Goal: Task Accomplishment & Management: Manage account settings

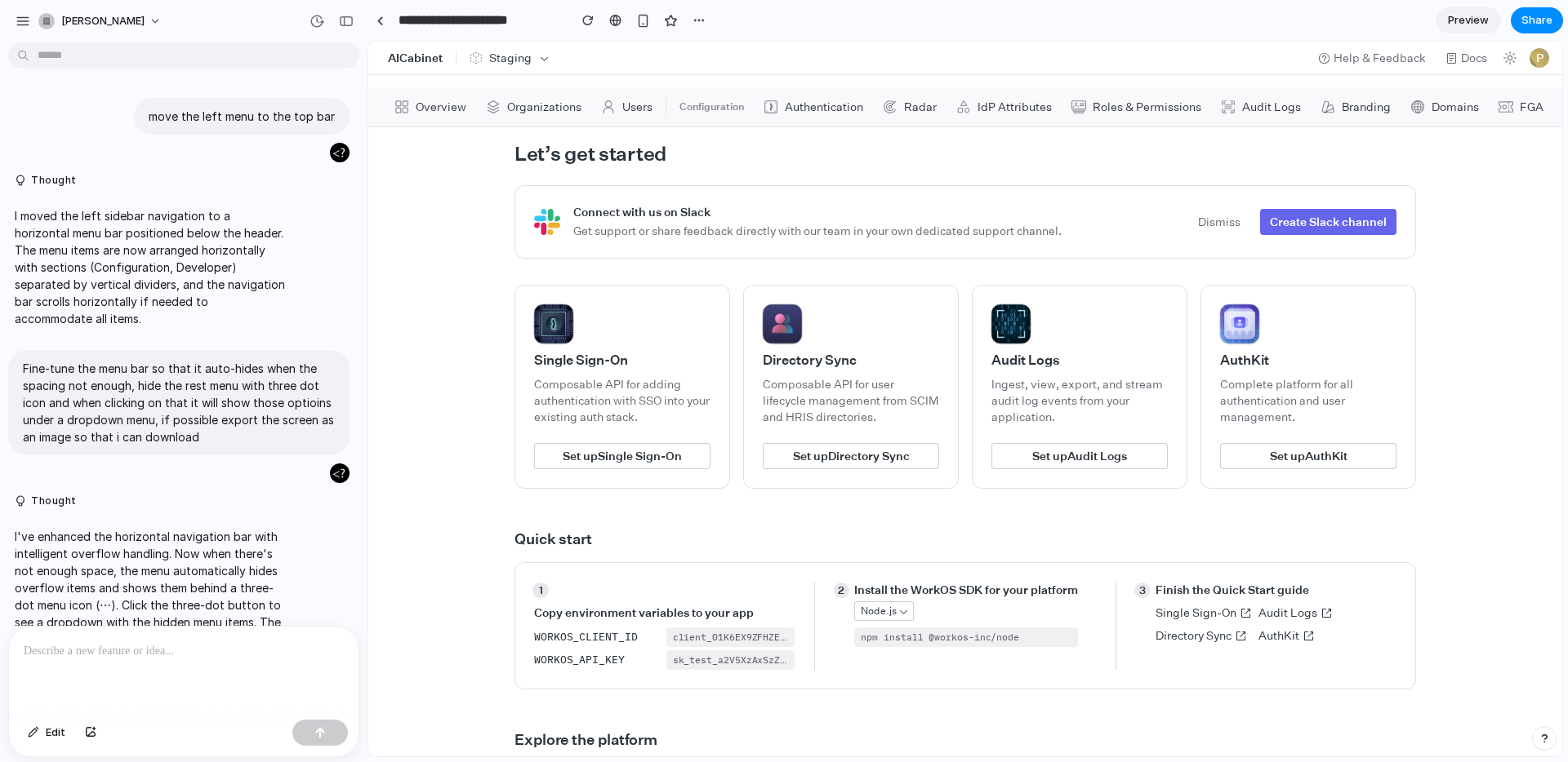
click at [418, 59] on h1 "AICabinet" at bounding box center [415, 58] width 54 height 9
click at [490, 67] on button "Staging" at bounding box center [510, 58] width 94 height 23
click at [505, 41] on header "AICabinet Staging Help & Feedback Docs P" at bounding box center [966, 58] width 1194 height 33
click at [533, 60] on button "Staging" at bounding box center [510, 58] width 94 height 23
click at [547, 60] on icon "button" at bounding box center [544, 58] width 12 height 12
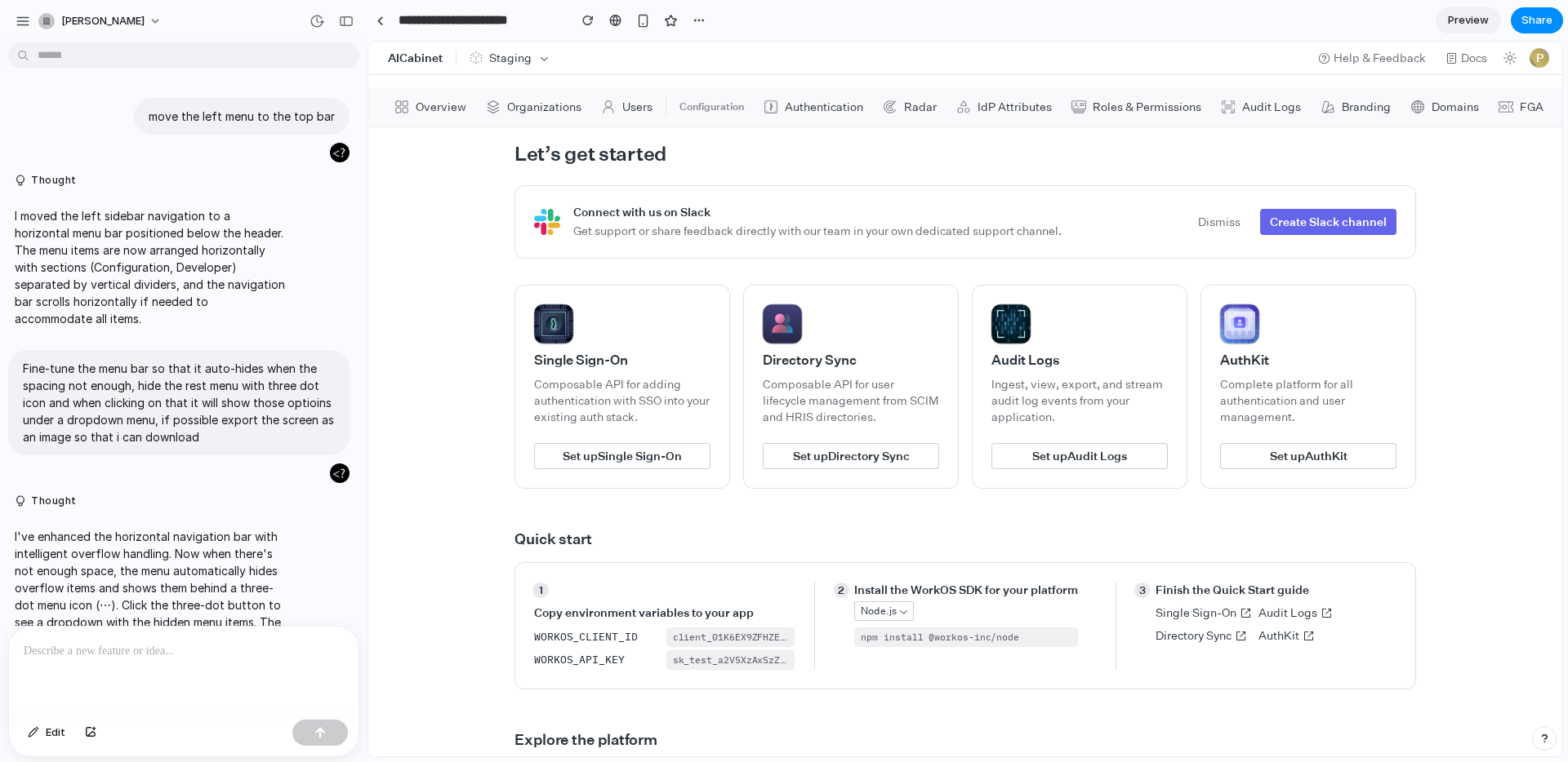
click at [507, 108] on span "Organizations" at bounding box center [544, 107] width 74 height 11
click at [447, 110] on span "Overview" at bounding box center [441, 107] width 51 height 11
click at [1356, 107] on span "Branding" at bounding box center [1366, 107] width 49 height 11
click at [1478, 104] on div "Overview Organizations Users Configuration Authentication Radar IdP Attributes …" at bounding box center [966, 107] width 1194 height 40
click at [1520, 101] on span "FGA" at bounding box center [1539, 107] width 40 height 12
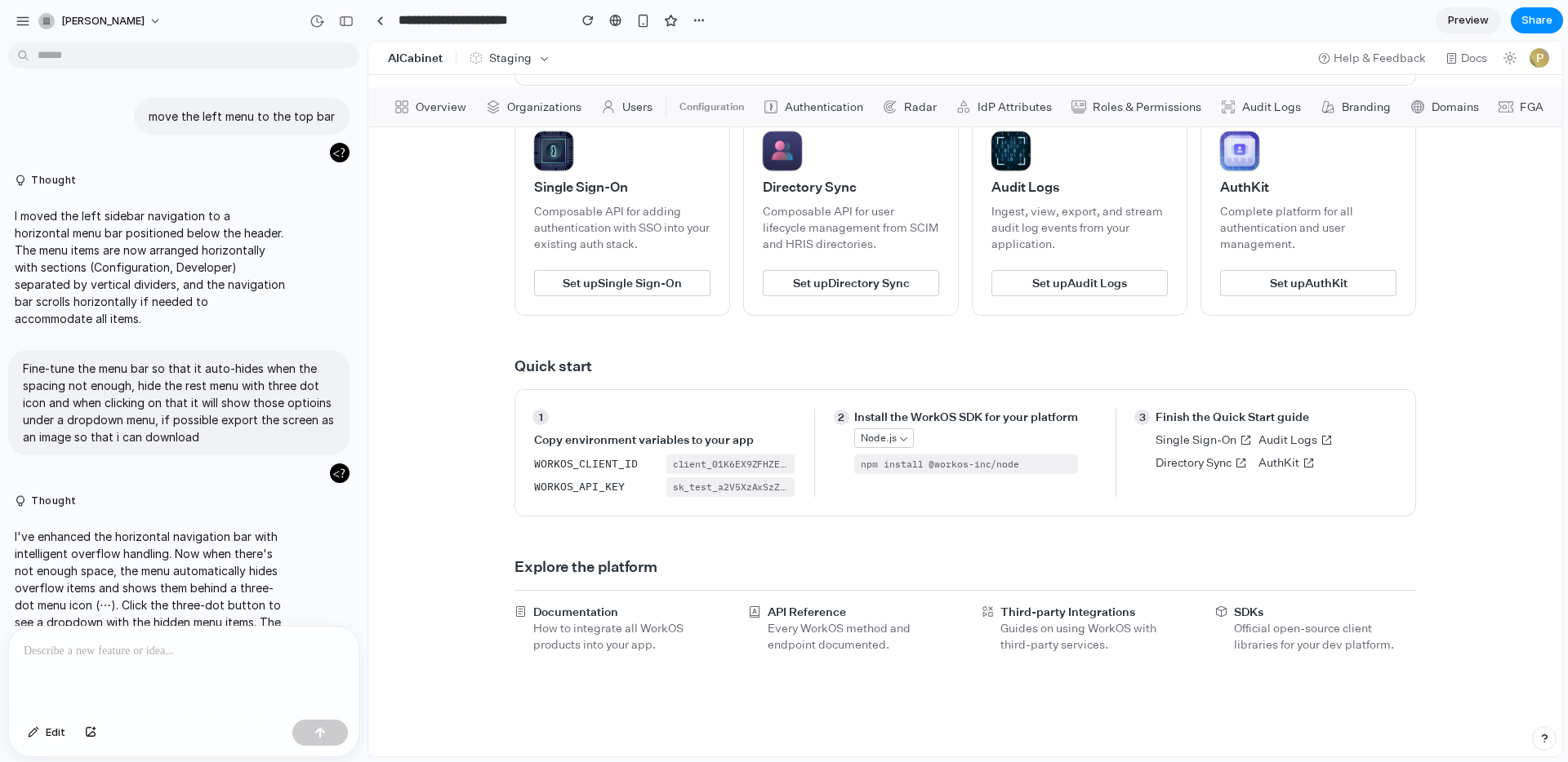
scroll to position [174, 0]
click at [887, 434] on span "Node.js" at bounding box center [878, 438] width 35 height 13
click at [880, 443] on span "Node.js" at bounding box center [878, 438] width 35 height 13
click at [166, 388] on p "Fine-tune the menu bar so that it auto-hides when the spacing not enough, hide …" at bounding box center [178, 403] width 312 height 85
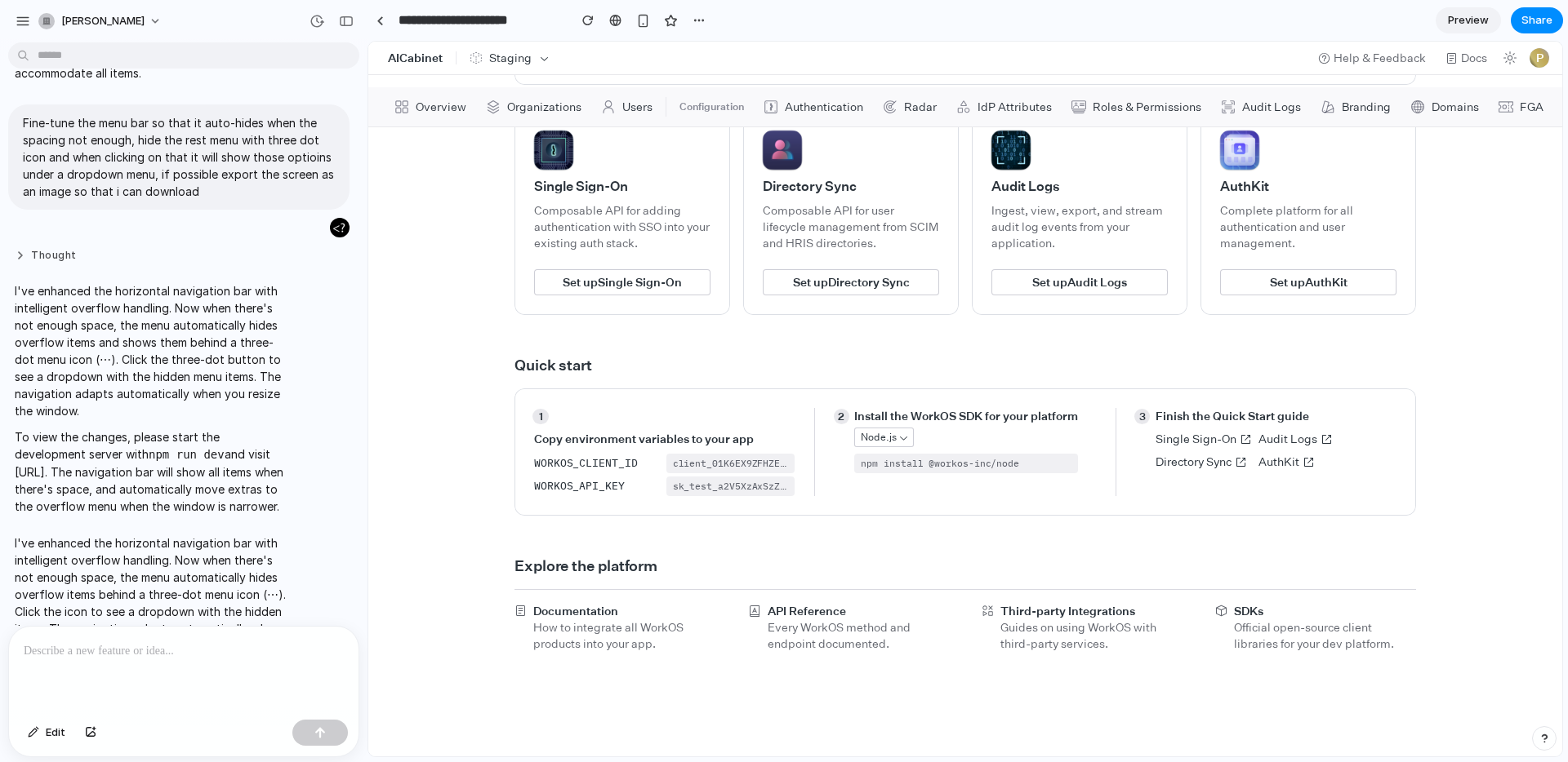
scroll to position [355, 0]
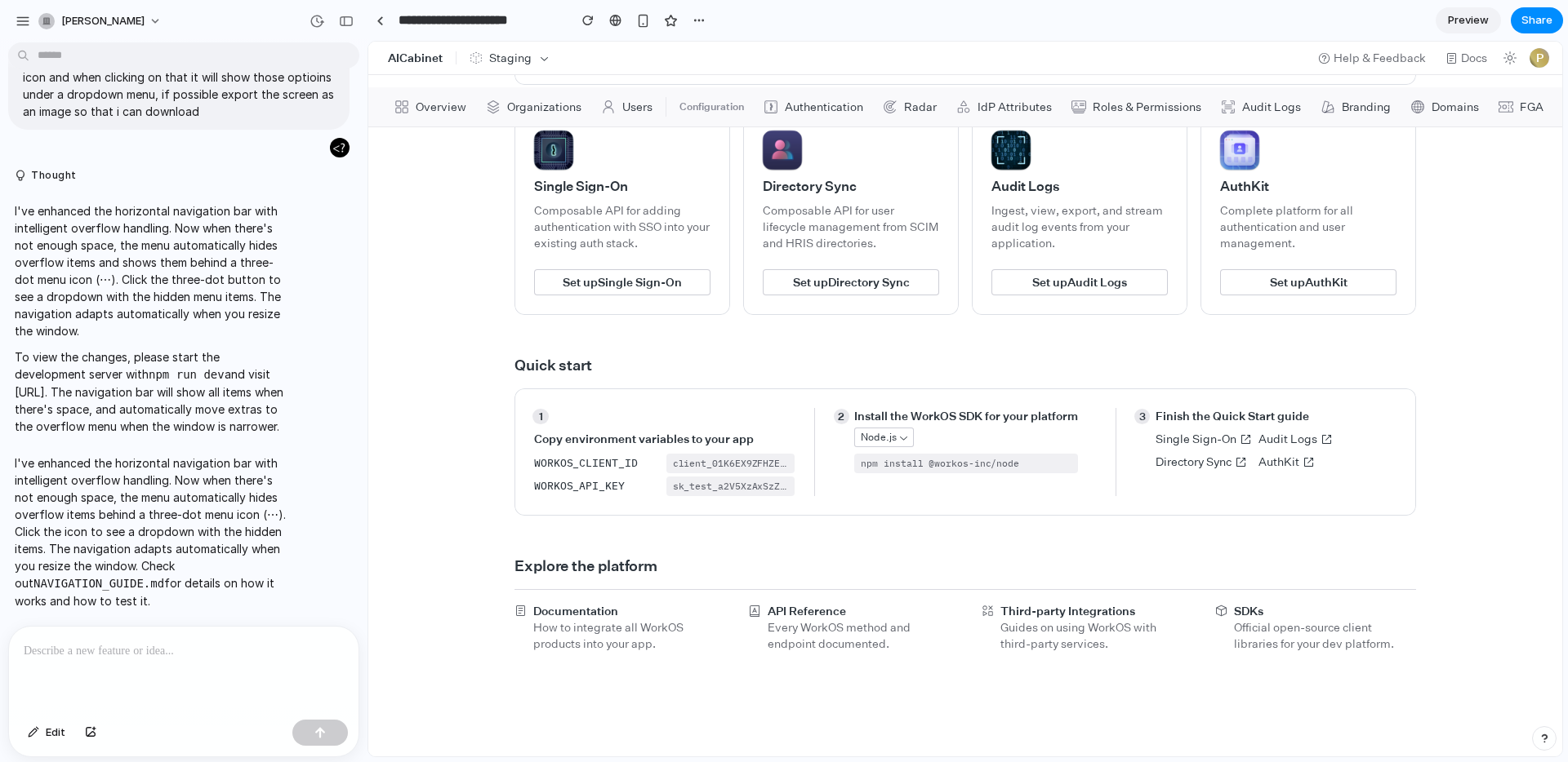
click at [240, 677] on div at bounding box center [184, 670] width 349 height 86
click at [200, 651] on div "To enrich screen reader interactions, please activate Accessibility in Grammarl…" at bounding box center [184, 670] width 349 height 86
click at [54, 731] on span "Edit" at bounding box center [55, 734] width 19 height 17
click at [831, 279] on div at bounding box center [966, 399] width 1194 height 715
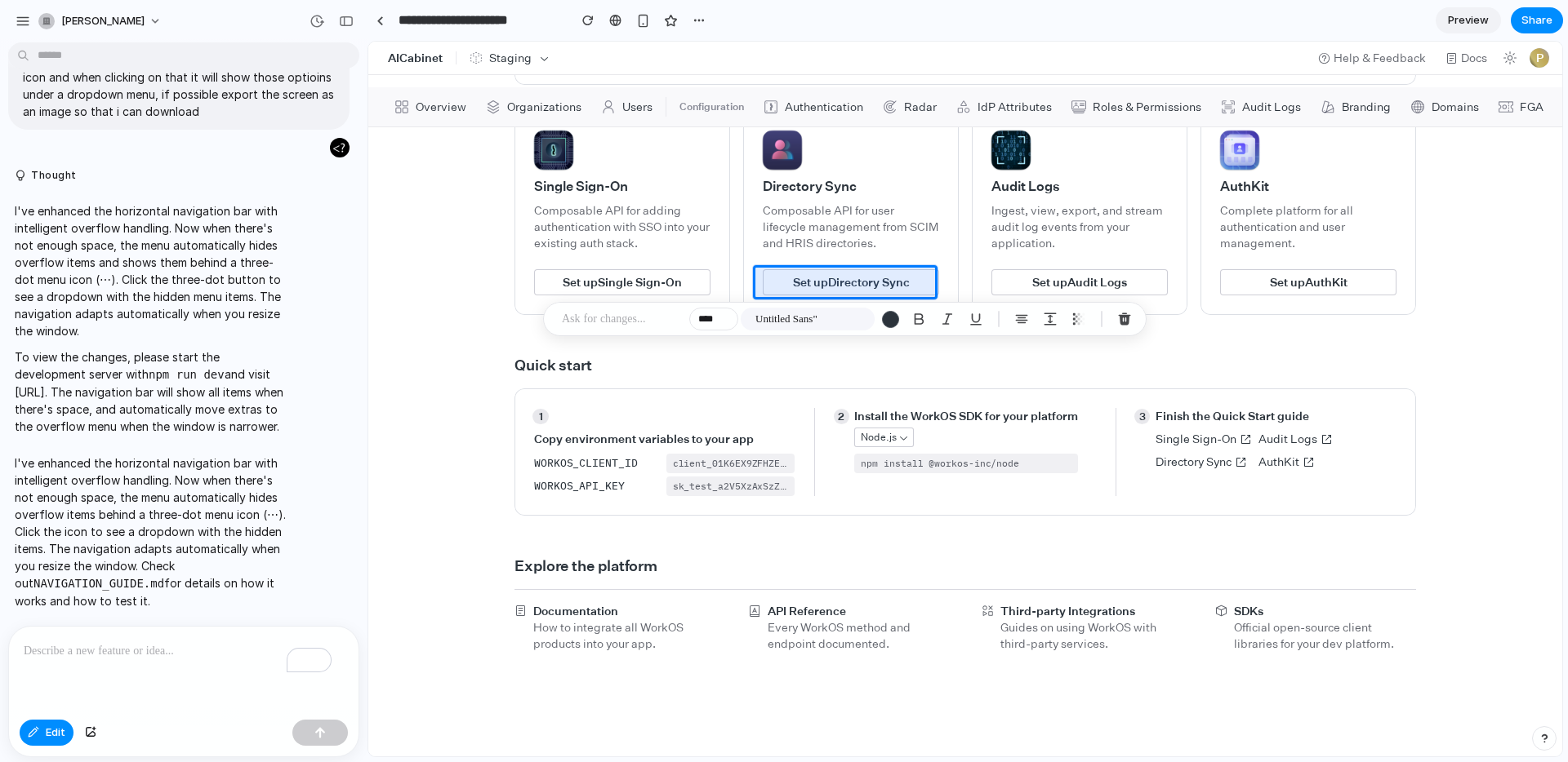
click at [616, 321] on p at bounding box center [622, 319] width 120 height 19
click at [795, 165] on div at bounding box center [966, 399] width 1194 height 715
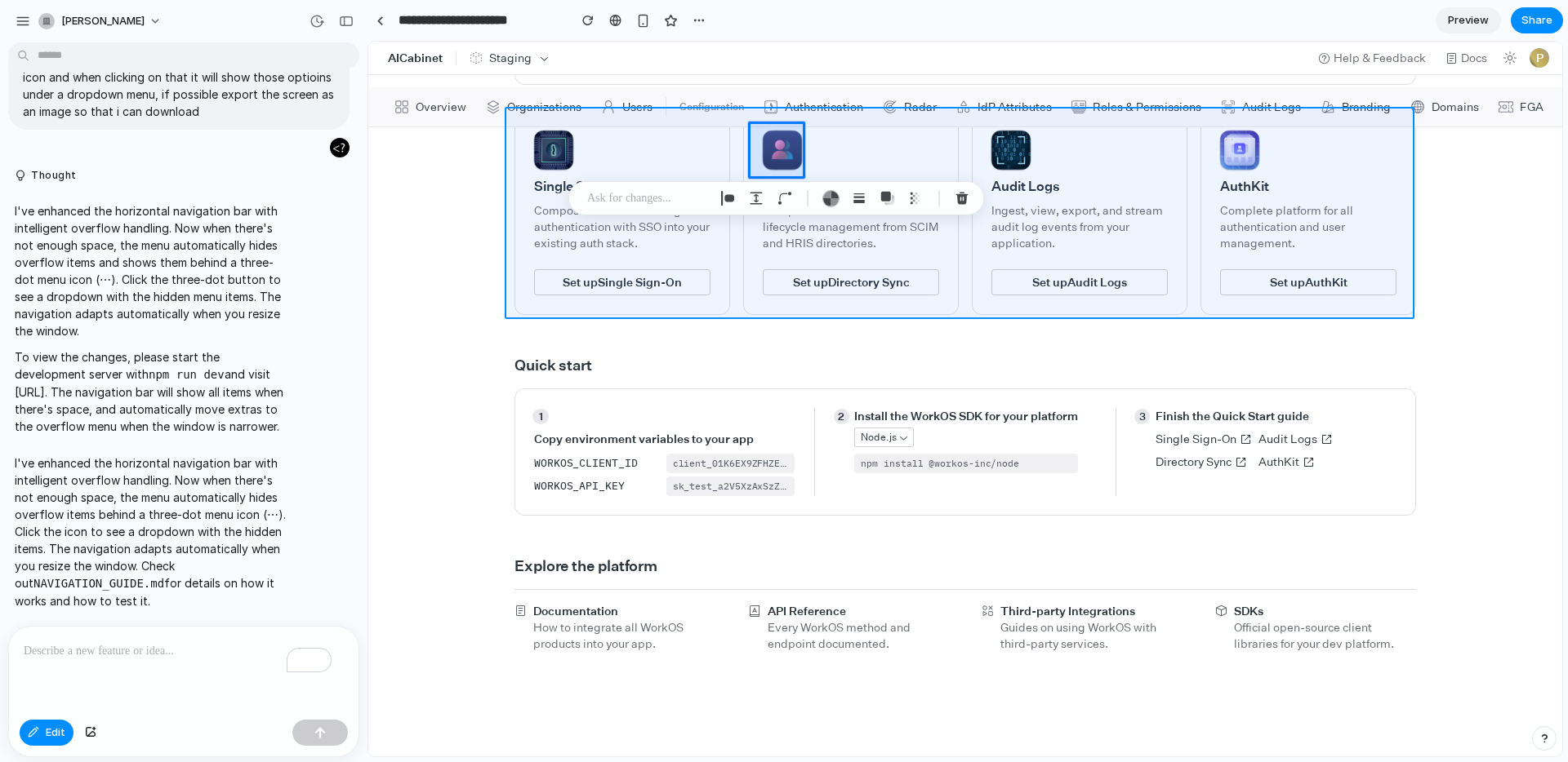
click at [1193, 191] on div at bounding box center [966, 399] width 1194 height 715
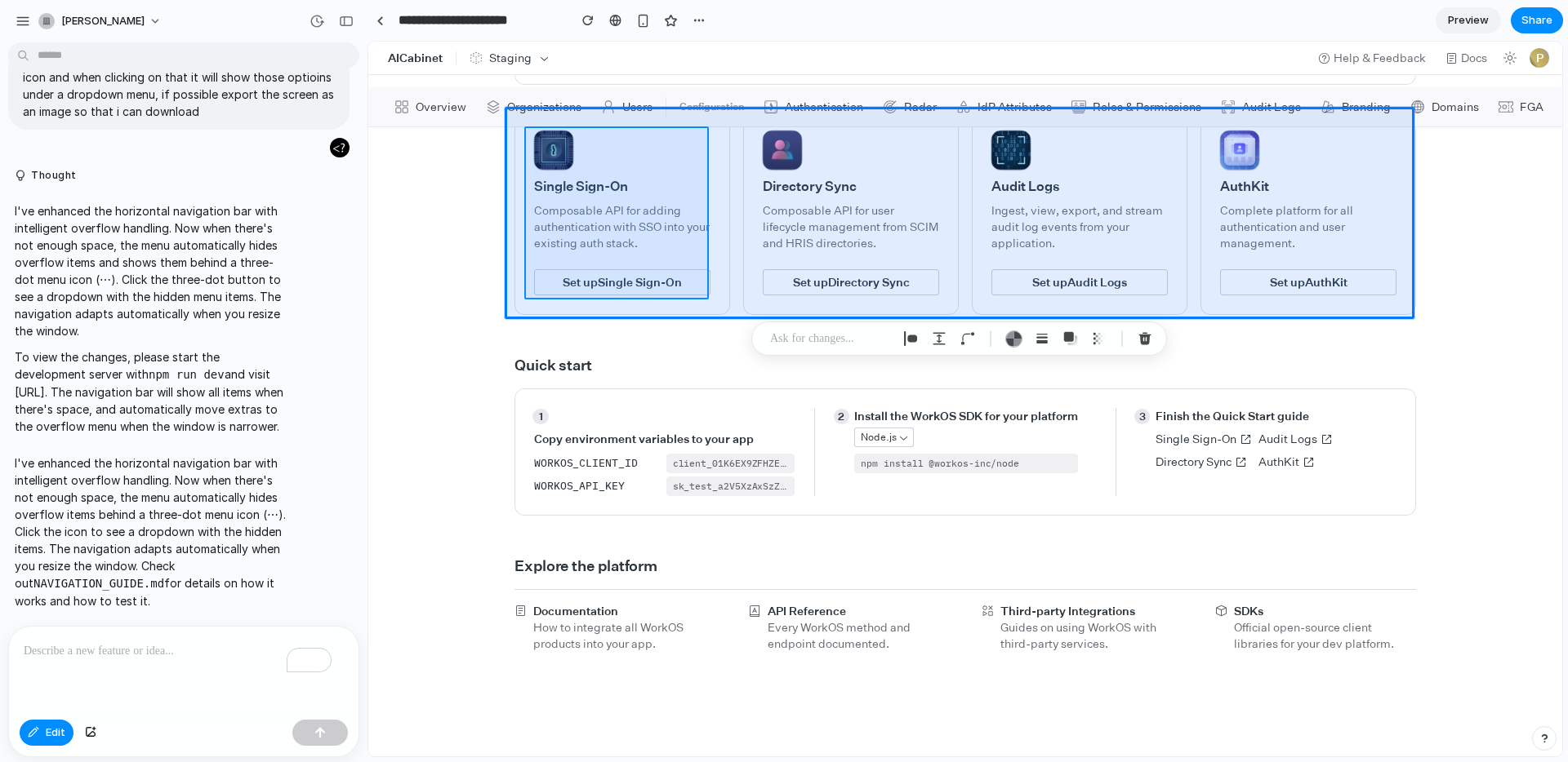
click at [675, 244] on div at bounding box center [966, 399] width 1194 height 715
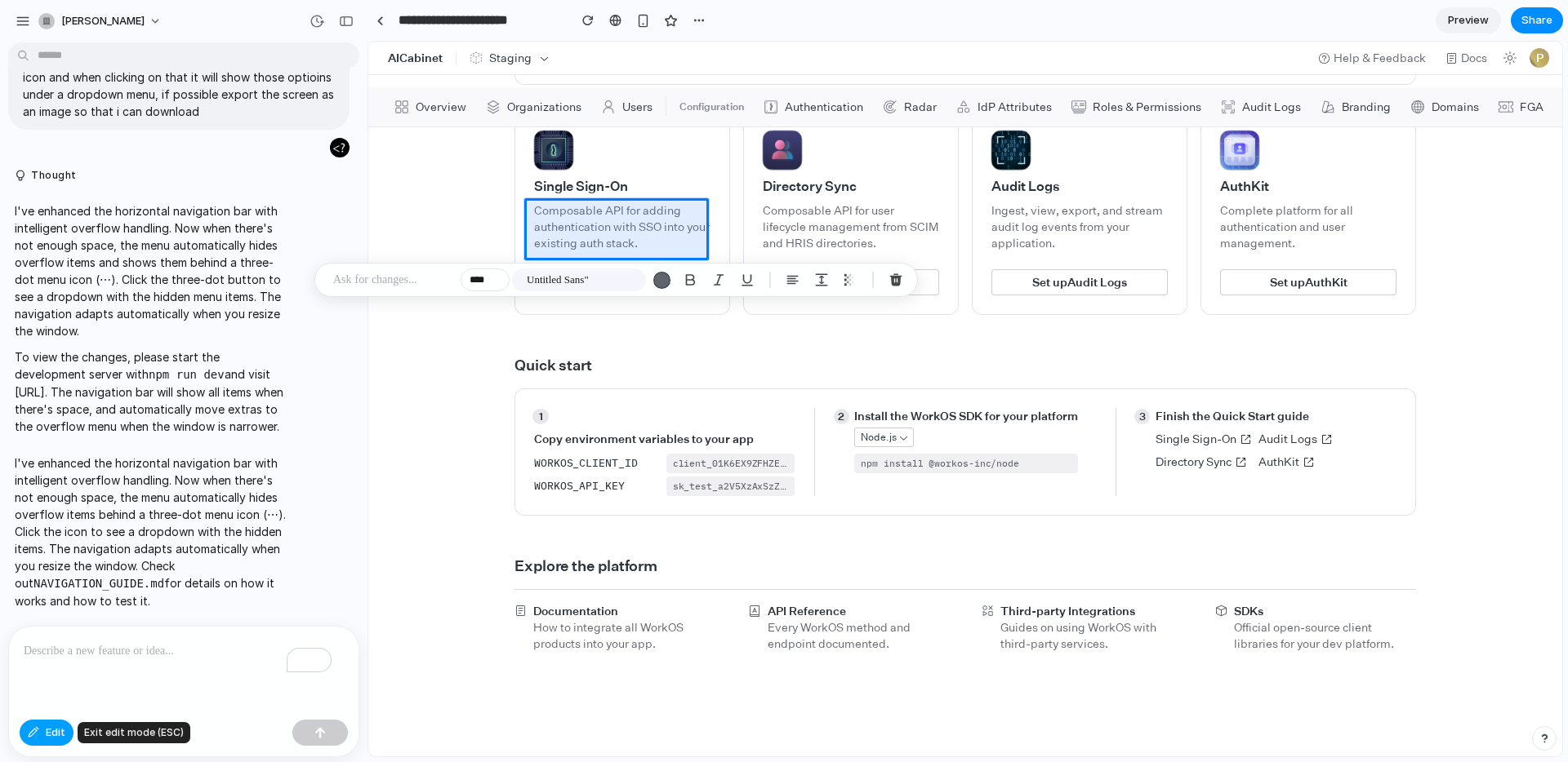
click at [62, 728] on span "Edit" at bounding box center [55, 734] width 19 height 17
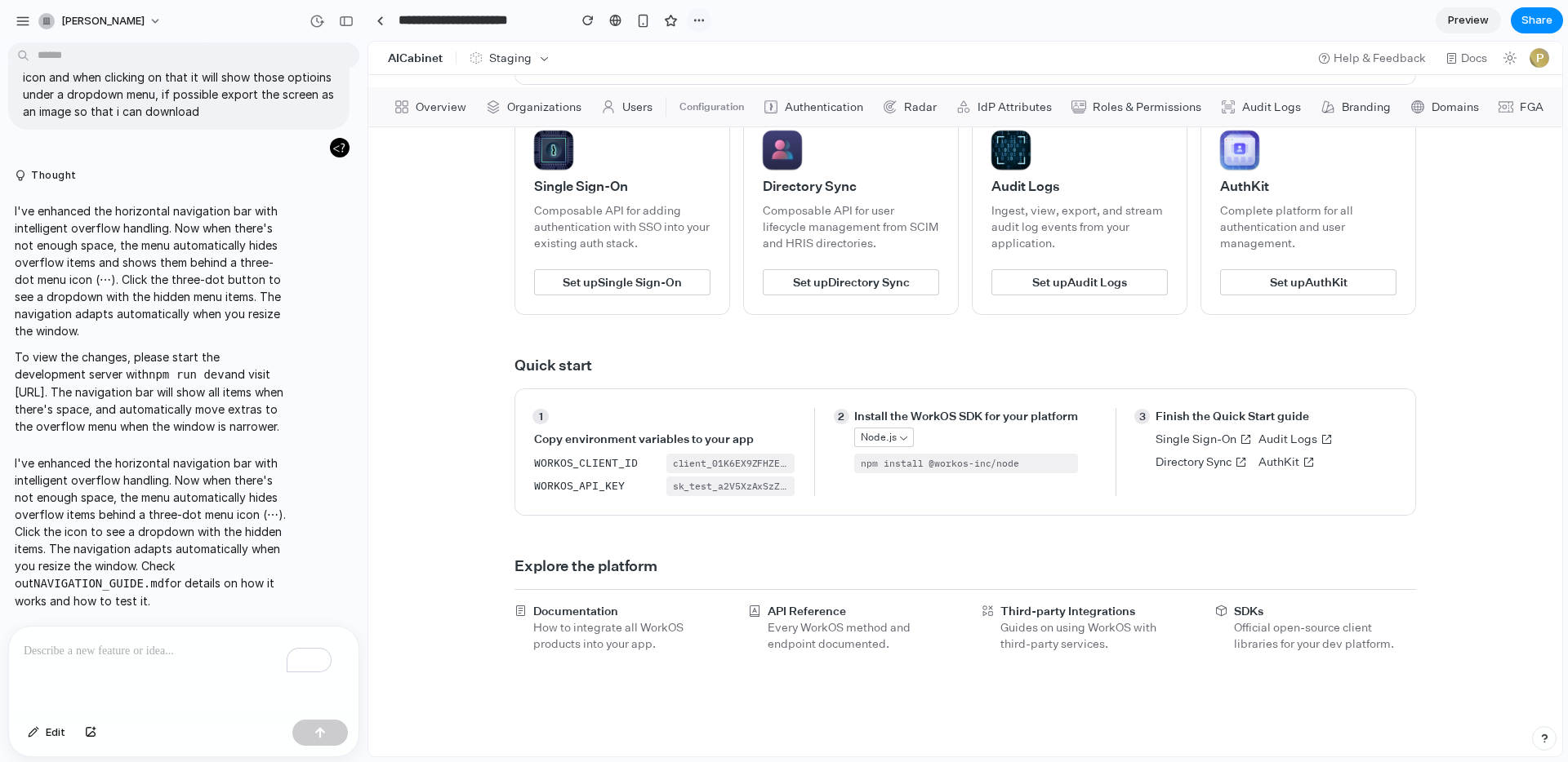
click at [697, 18] on div "button" at bounding box center [699, 20] width 13 height 13
click at [1500, 239] on div "Duplicate Delete" at bounding box center [784, 381] width 1568 height 762
click at [1529, 56] on button "P" at bounding box center [1539, 57] width 19 height 19
click at [1469, 15] on span "Preview" at bounding box center [1468, 20] width 40 height 17
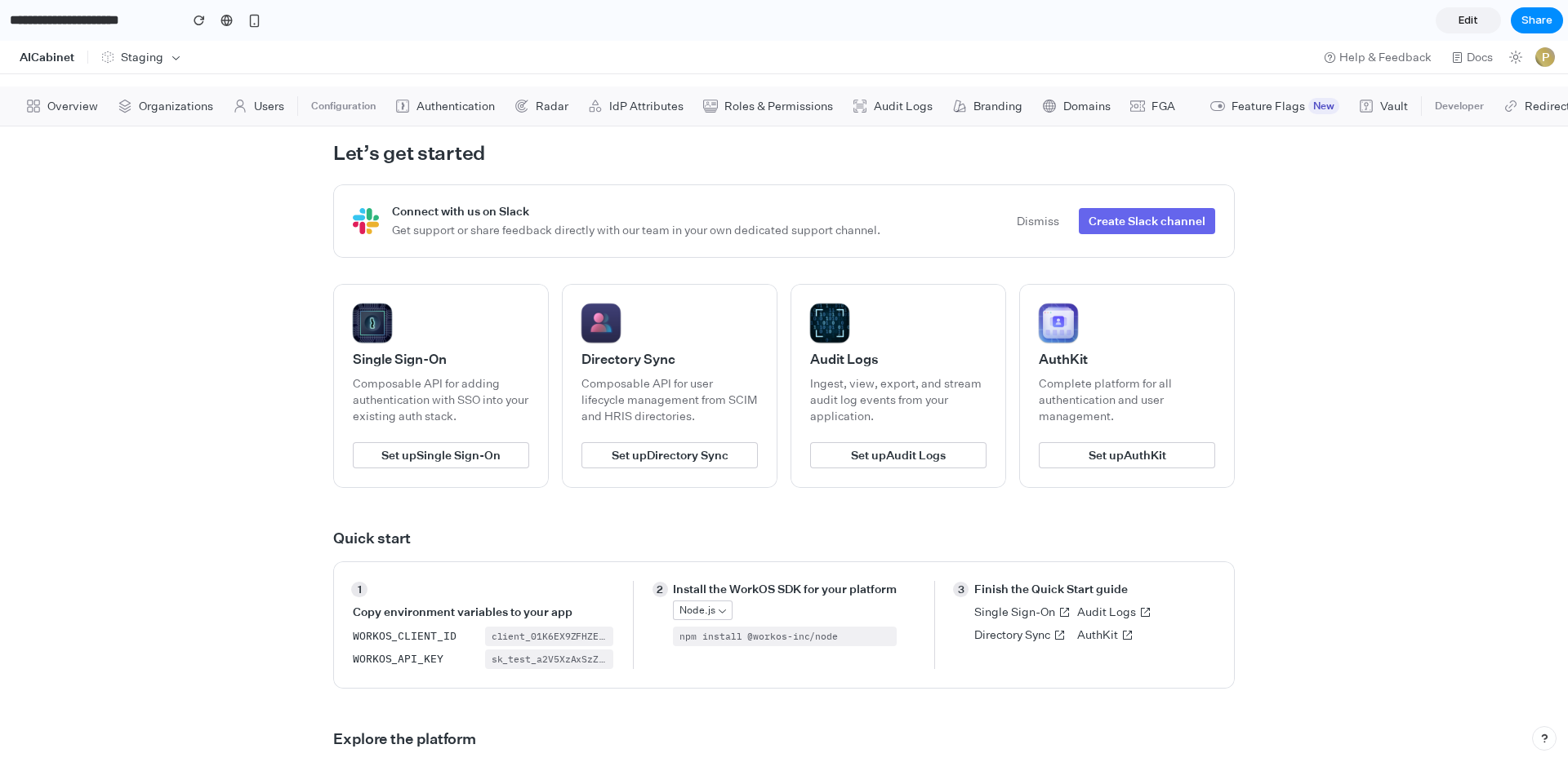
click at [167, 46] on button "Staging" at bounding box center [142, 57] width 94 height 23
click at [233, 18] on div at bounding box center [226, 20] width 12 height 13
click at [54, 53] on h1 "AICabinet" at bounding box center [46, 57] width 54 height 9
click at [1546, 25] on span "Share" at bounding box center [1537, 20] width 31 height 17
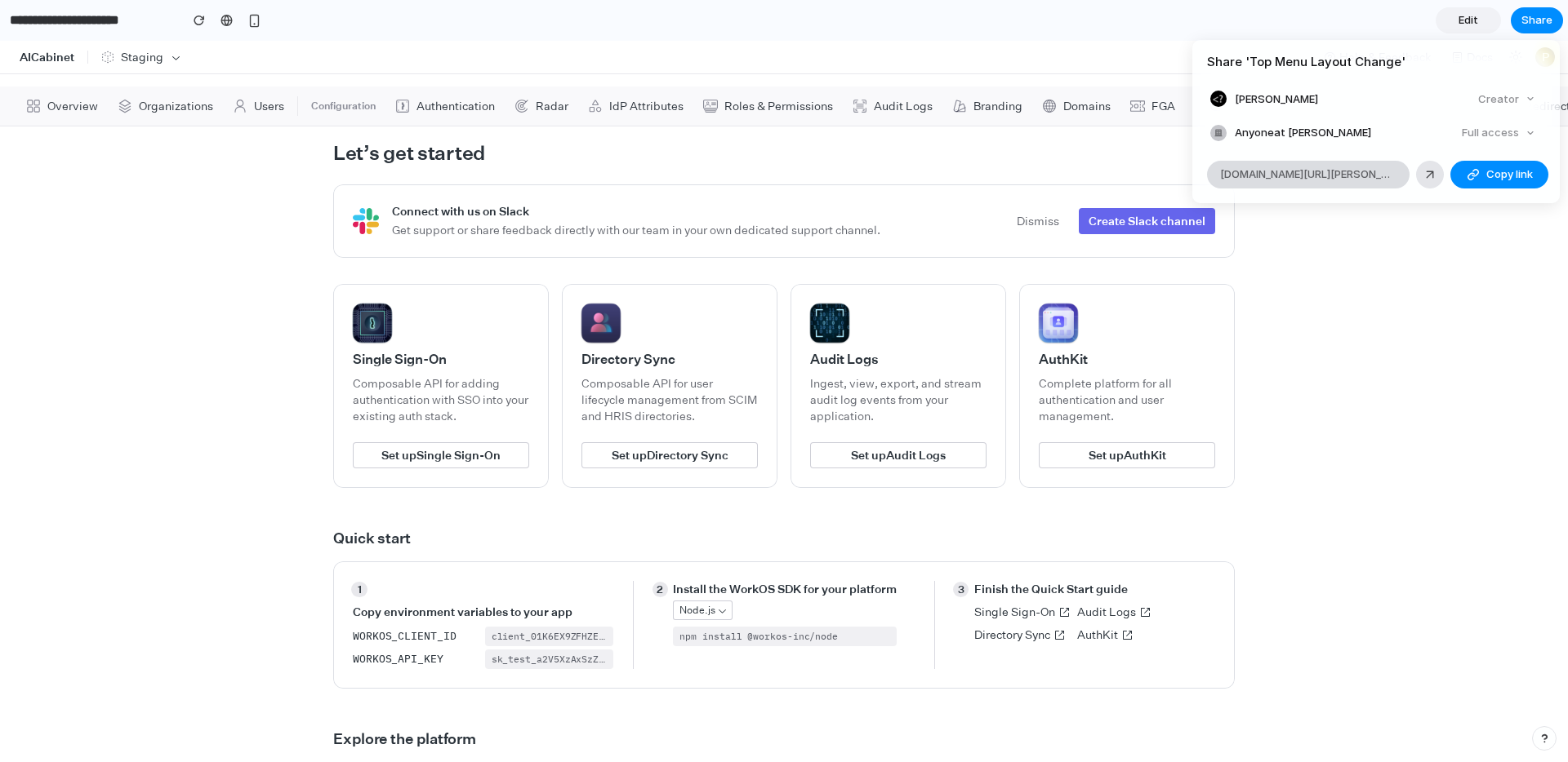
click at [1286, 175] on span "alloy.app/brian-vo/p/5f398d6f-e096-40b4-815a-21965a7c68e9" at bounding box center [1309, 175] width 177 height 17
click at [1288, 175] on span "alloy.app/brian-vo/p/5f398d6f-e096-40b4-815a-21965a7c68e9" at bounding box center [1309, 175] width 177 height 17
click at [1517, 124] on div "Full access" at bounding box center [1498, 132] width 86 height 23
click at [1514, 134] on div "Full access" at bounding box center [1498, 132] width 86 height 23
click at [1503, 99] on div "Creator" at bounding box center [1506, 99] width 70 height 23
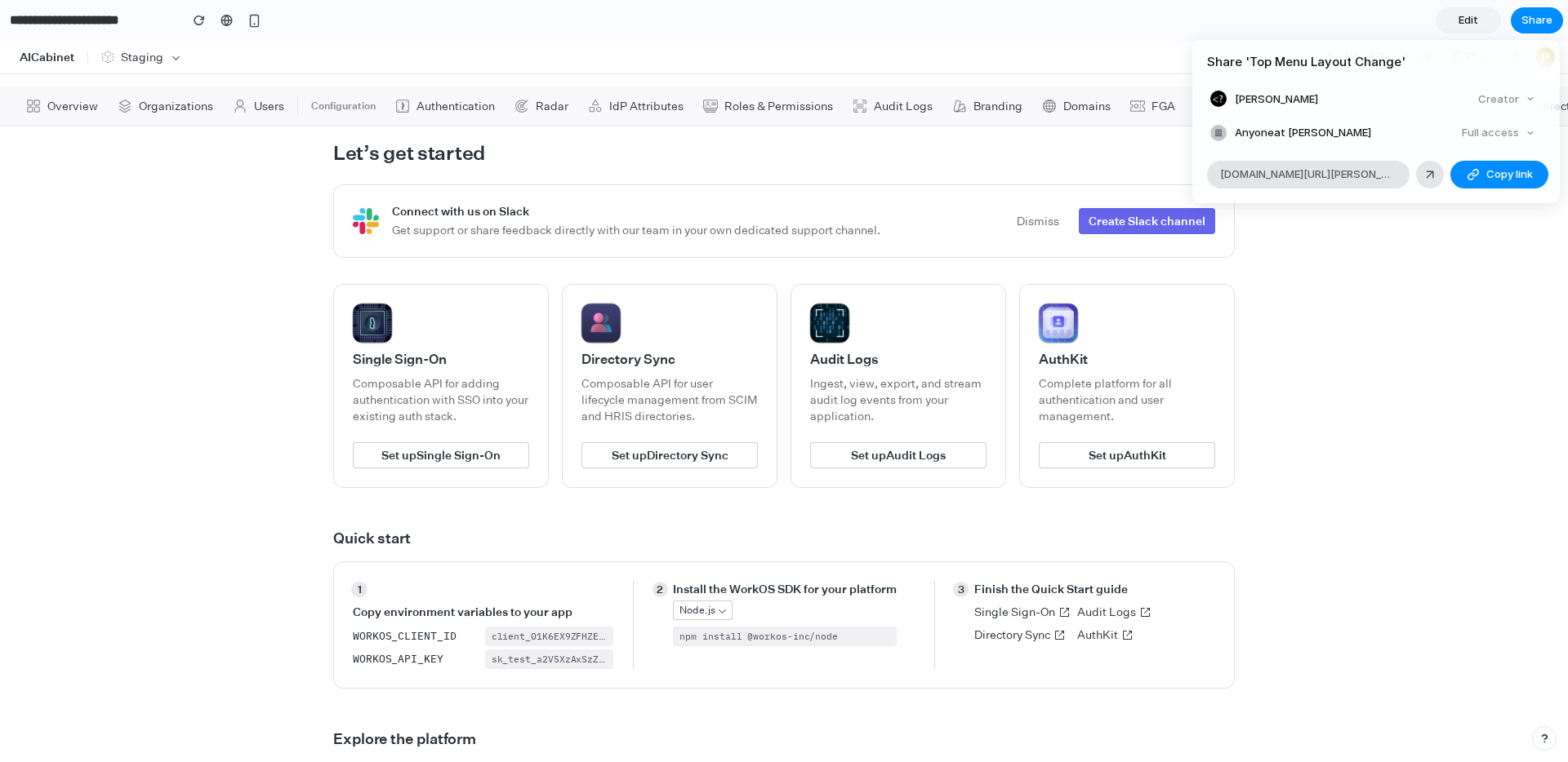
click at [1532, 19] on div "Share ' Top Menu Layout Change ' Brian Vo Creator Anyone at Brian-vo Full acces…" at bounding box center [784, 381] width 1568 height 762
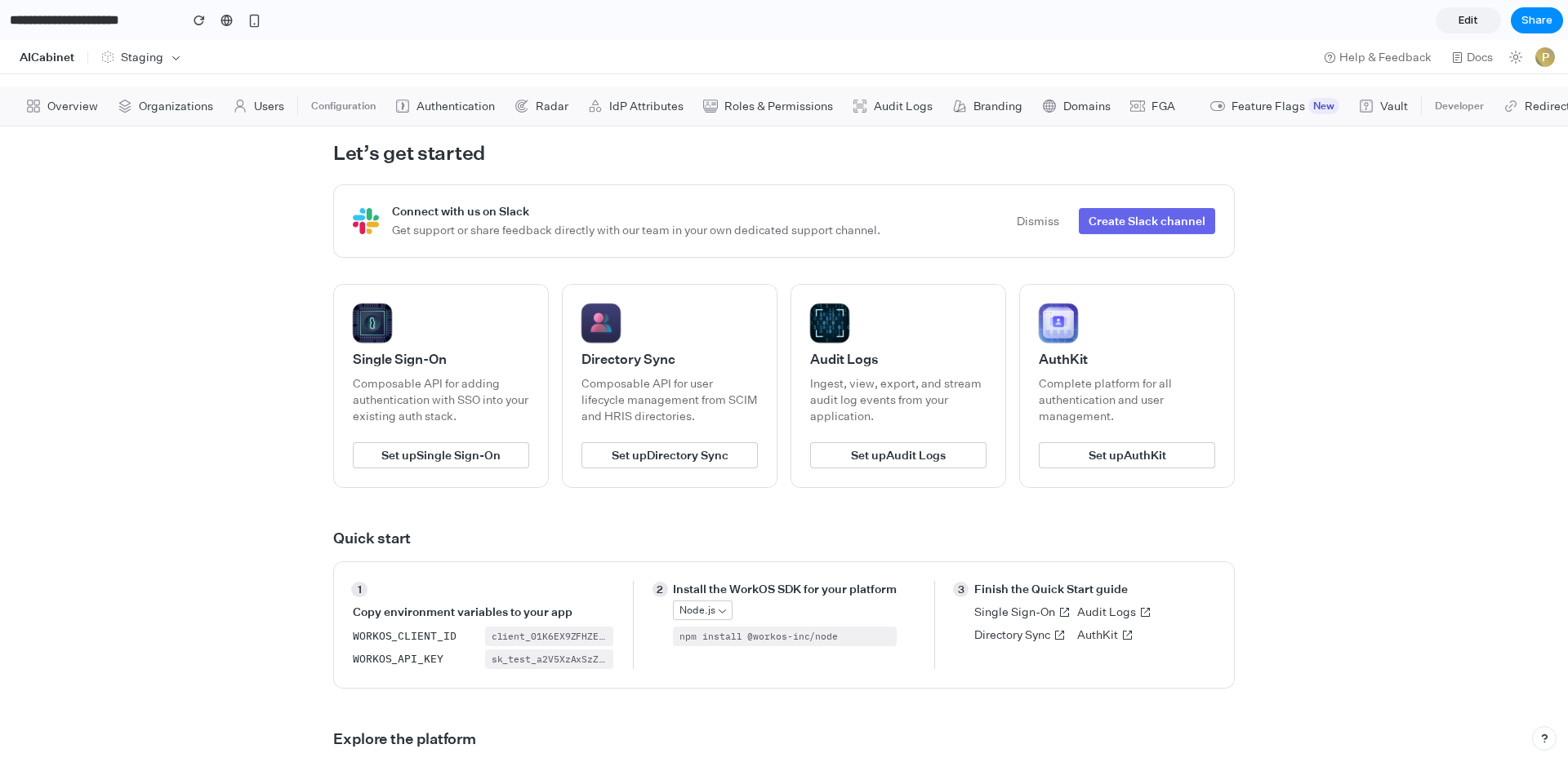
click at [1432, 349] on div "Let’s get started Connect with us on Slack Get support or share feedback direct…" at bounding box center [784, 521] width 1568 height 815
click at [38, 24] on input "**********" at bounding box center [90, 20] width 167 height 29
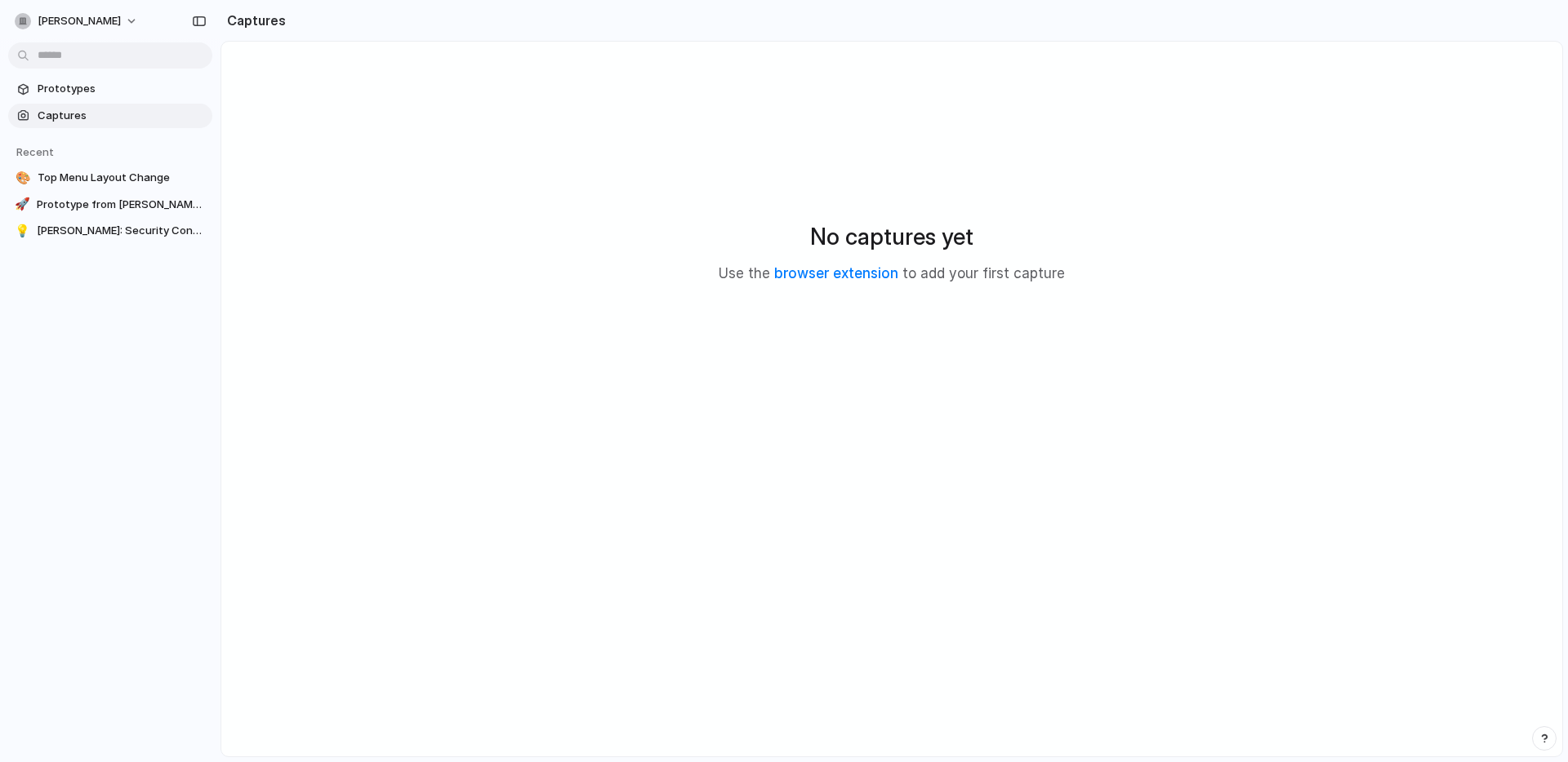
click at [457, 126] on div "No captures yet Use the browser extension to add your first capture" at bounding box center [892, 252] width 1302 height 381
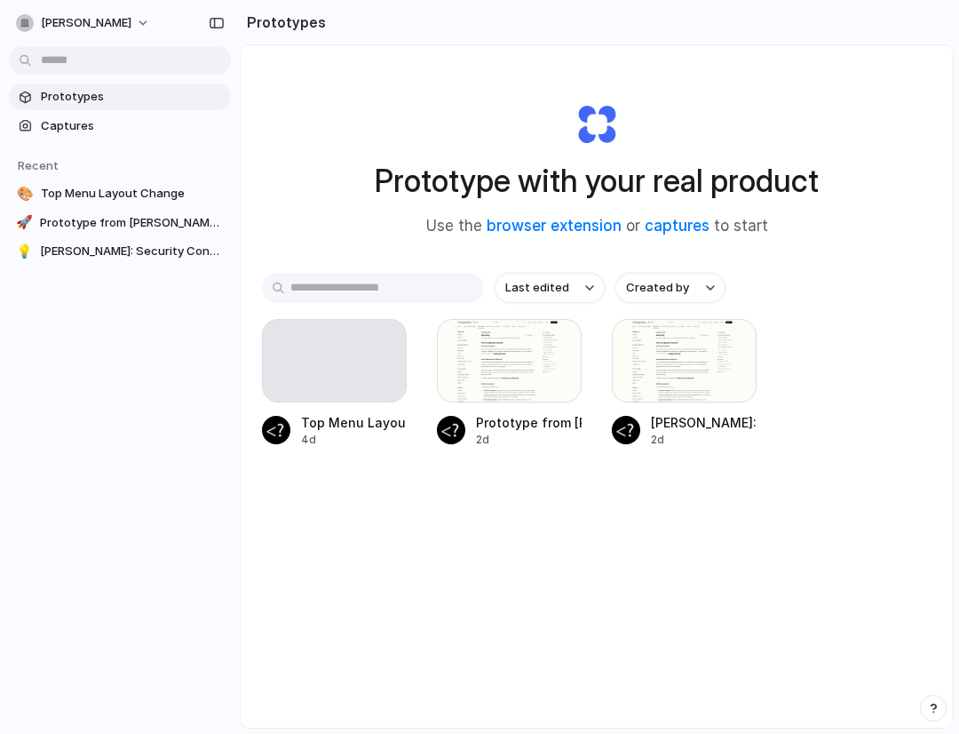
click at [321, 99] on div "Prototype with your real product Use the browser extension or captures to start" at bounding box center [597, 163] width 670 height 192
click at [470, 548] on div "Last edited Created by Top Menu Layout Change 4d Prototype from [PERSON_NAME] -…" at bounding box center [597, 415] width 670 height 285
click at [80, 20] on span "[PERSON_NAME]" at bounding box center [86, 23] width 91 height 18
click at [558, 495] on div "Settings Invite members Change theme Sign out" at bounding box center [479, 367] width 959 height 734
